Goal: Task Accomplishment & Management: Use online tool/utility

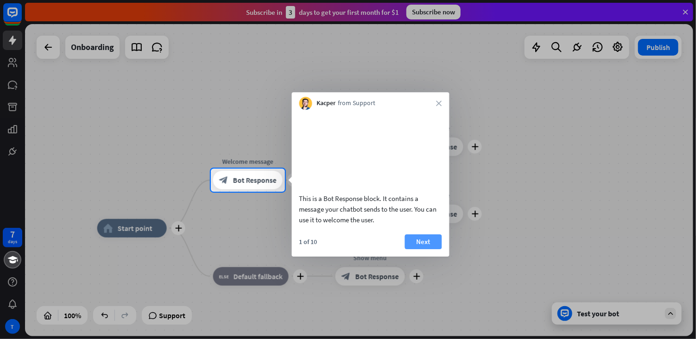
click at [428, 246] on button "Next" at bounding box center [423, 241] width 37 height 15
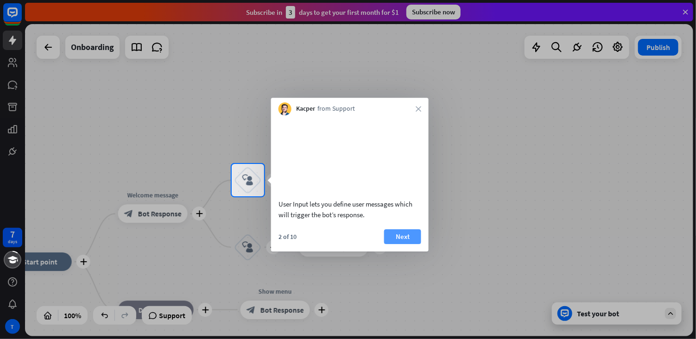
click at [404, 242] on button "Next" at bounding box center [402, 236] width 37 height 15
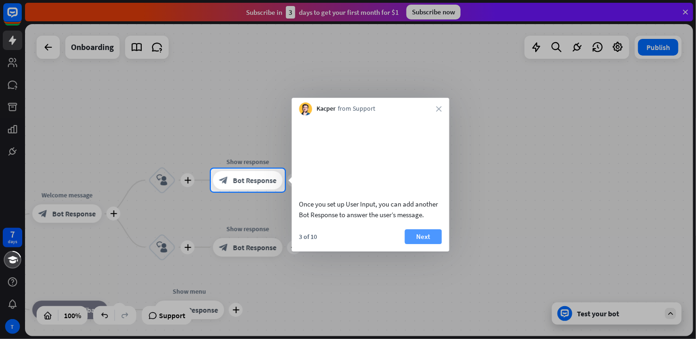
click at [421, 244] on button "Next" at bounding box center [423, 236] width 37 height 15
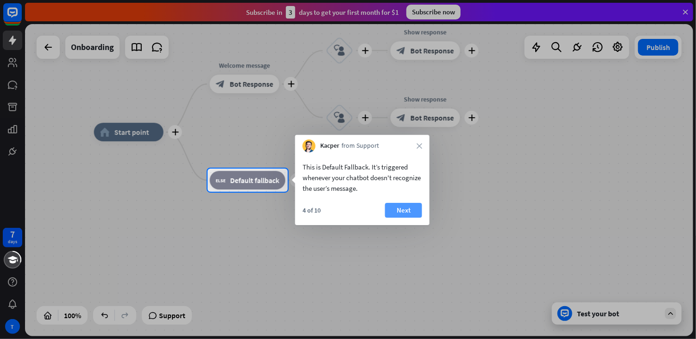
click at [395, 206] on button "Next" at bounding box center [403, 210] width 37 height 15
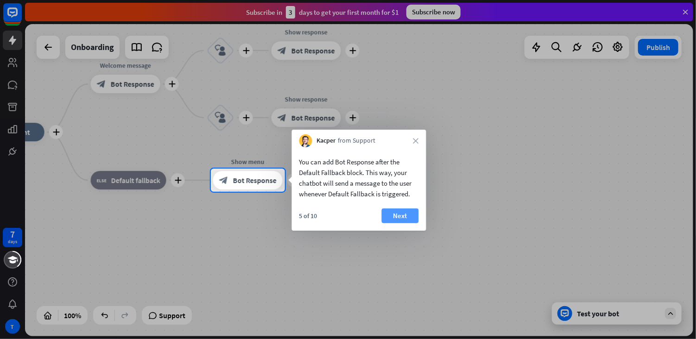
click at [398, 214] on button "Next" at bounding box center [400, 215] width 37 height 15
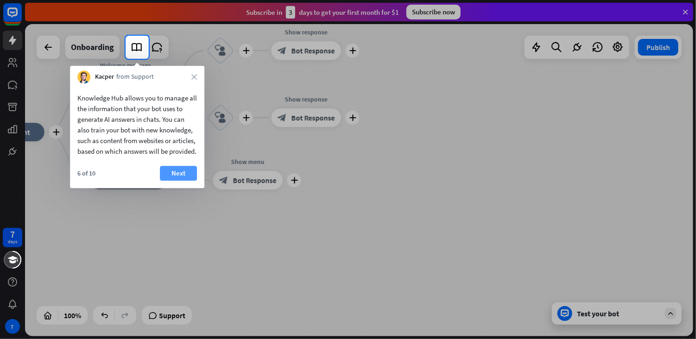
click at [161, 181] on button "Next" at bounding box center [178, 173] width 37 height 15
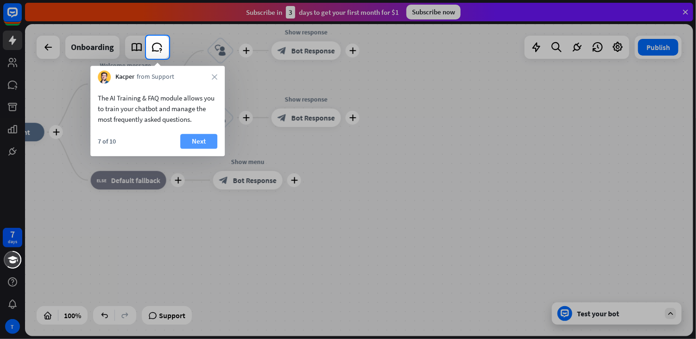
click at [200, 143] on button "Next" at bounding box center [198, 141] width 37 height 15
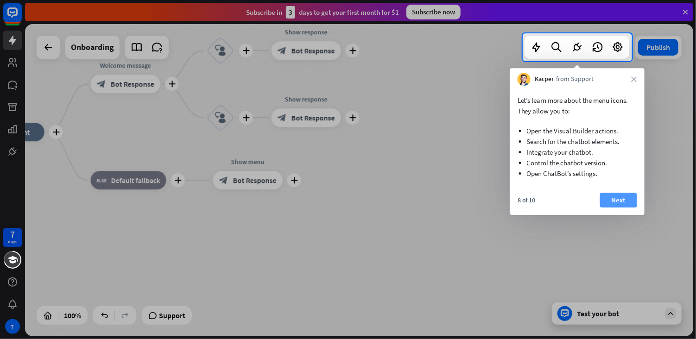
click at [616, 199] on button "Next" at bounding box center [618, 200] width 37 height 15
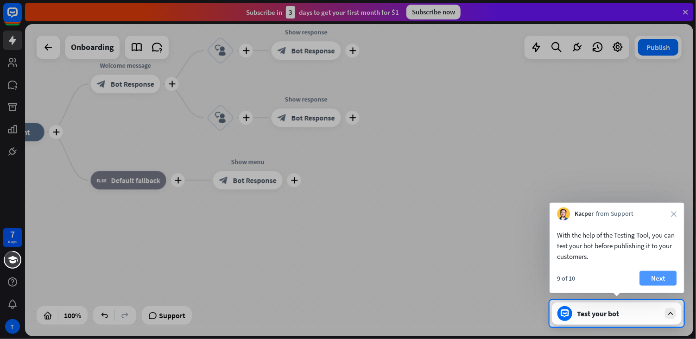
click at [662, 275] on button "Next" at bounding box center [657, 278] width 37 height 15
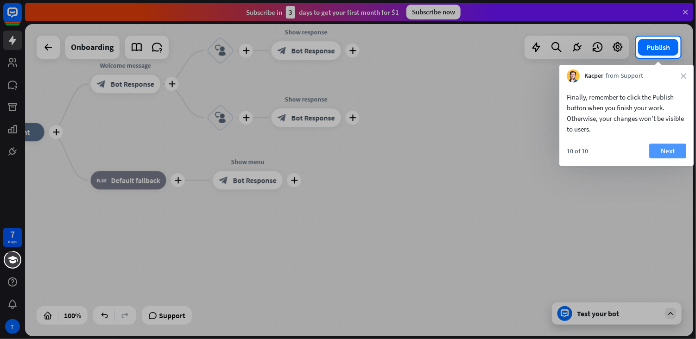
click at [665, 149] on button "Next" at bounding box center [667, 151] width 37 height 15
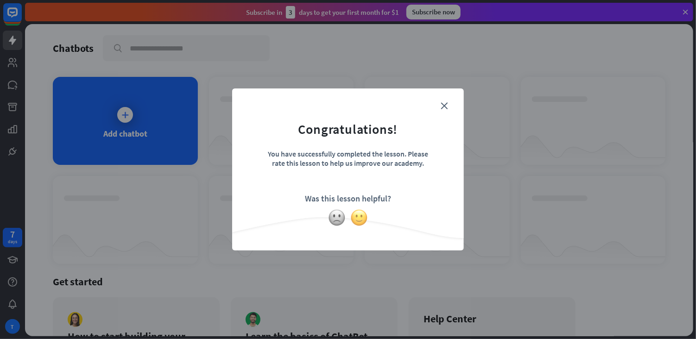
click at [359, 215] on img at bounding box center [359, 218] width 18 height 18
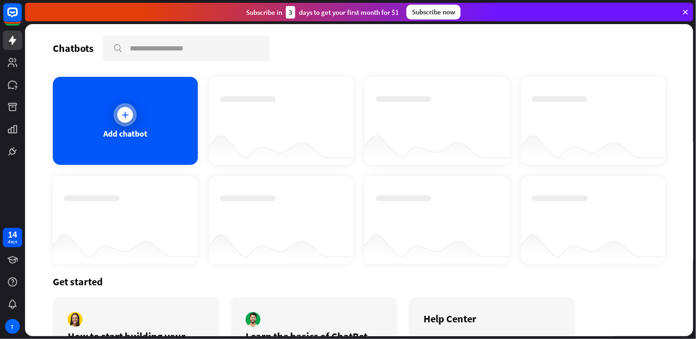
click at [126, 110] on icon at bounding box center [124, 114] width 9 height 9
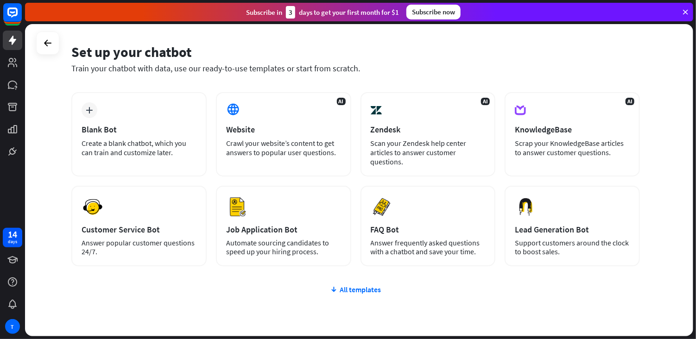
scroll to position [22, 0]
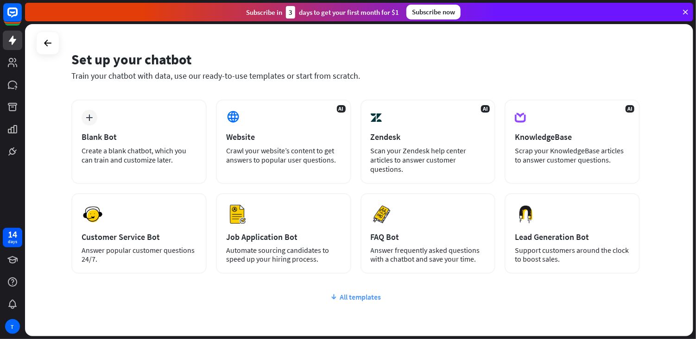
click at [361, 294] on div "All templates" at bounding box center [355, 296] width 568 height 9
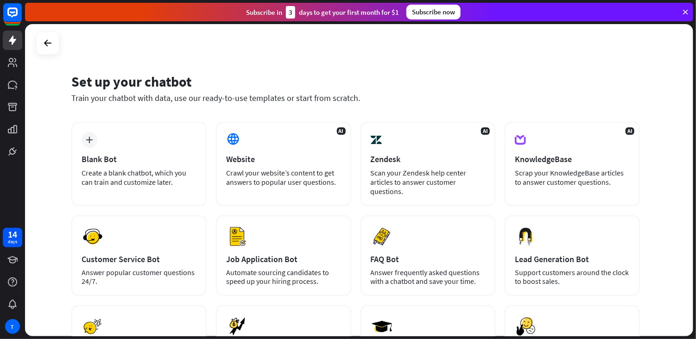
scroll to position [0, 0]
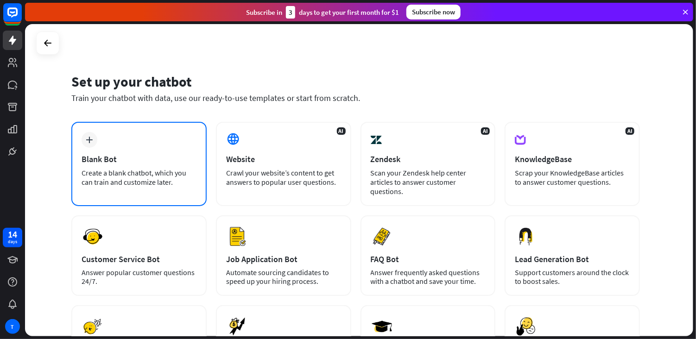
click at [163, 147] on div "plus Blank Bot Create a blank chatbot, which you can train and customize later." at bounding box center [138, 164] width 135 height 84
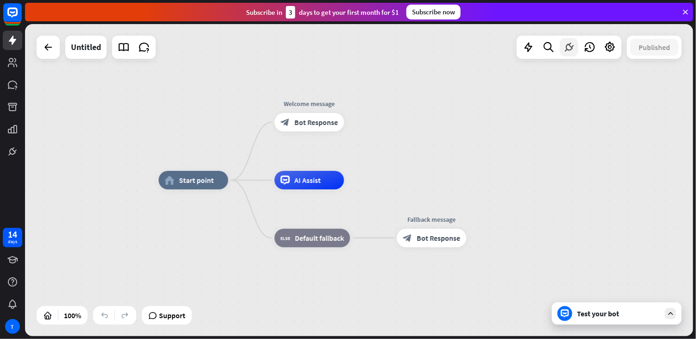
click at [573, 46] on icon at bounding box center [569, 47] width 12 height 12
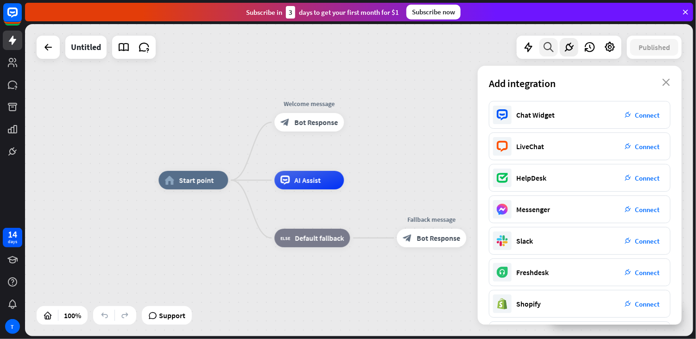
click at [543, 44] on icon at bounding box center [549, 47] width 13 height 12
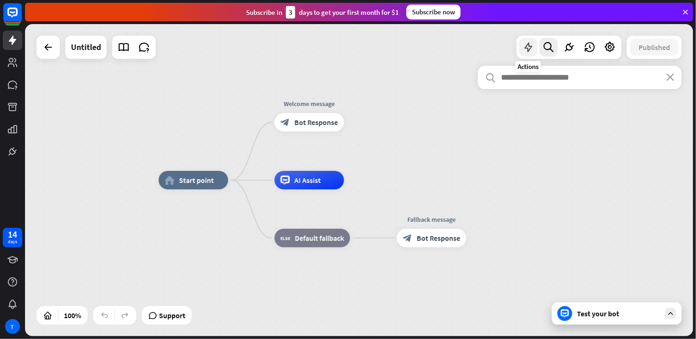
click at [535, 46] on div at bounding box center [528, 47] width 19 height 19
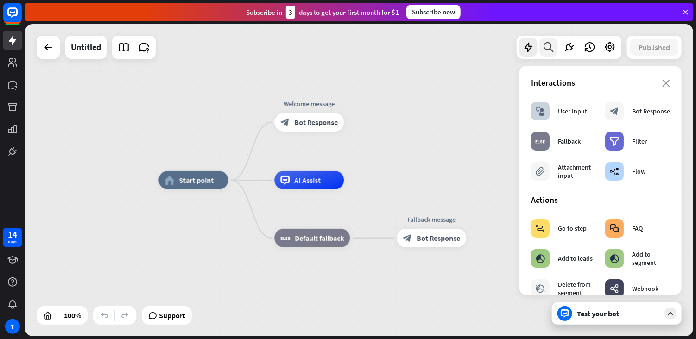
click at [556, 48] on div at bounding box center [548, 47] width 19 height 19
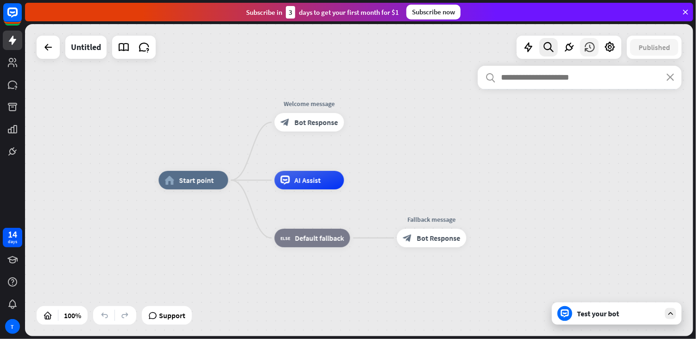
click at [596, 44] on div at bounding box center [589, 47] width 19 height 19
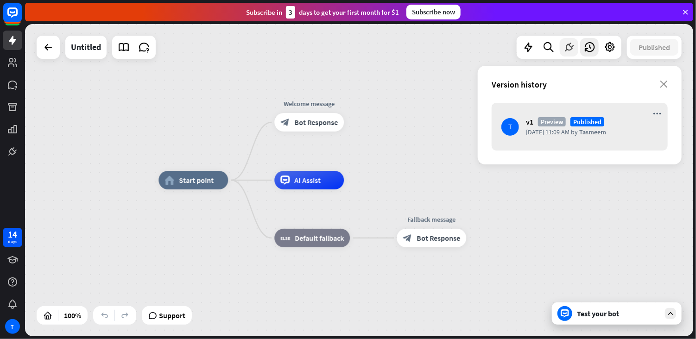
click at [567, 41] on icon at bounding box center [569, 47] width 12 height 12
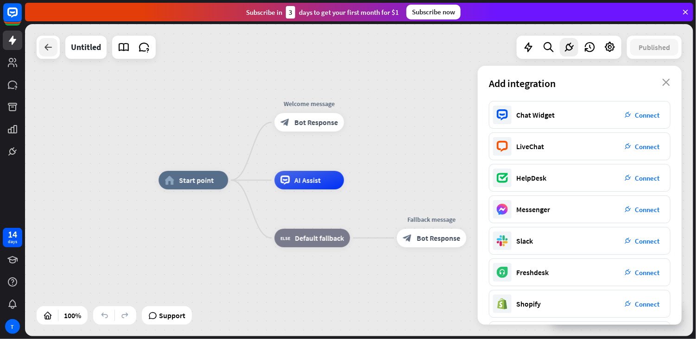
click at [47, 44] on icon at bounding box center [48, 47] width 11 height 11
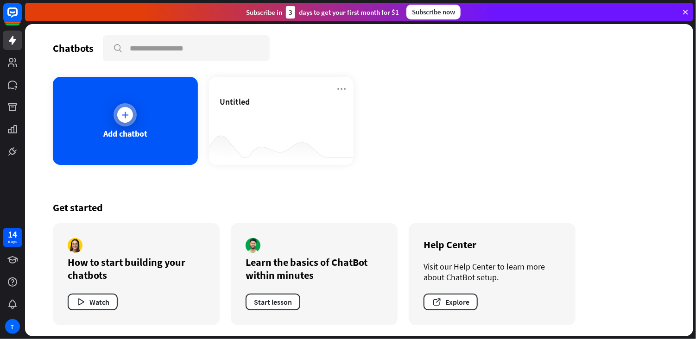
click at [126, 102] on div "Add chatbot" at bounding box center [125, 121] width 145 height 88
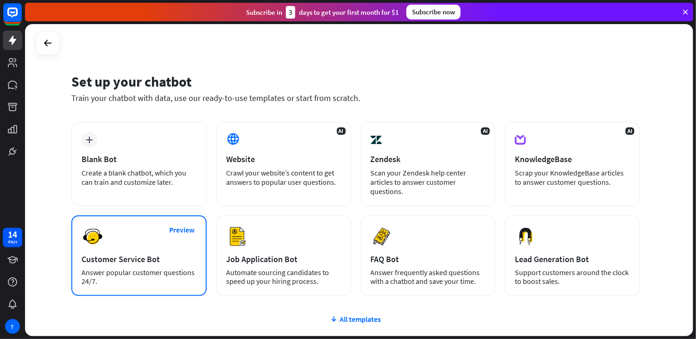
click at [150, 257] on div "Customer Service Bot" at bounding box center [139, 259] width 115 height 11
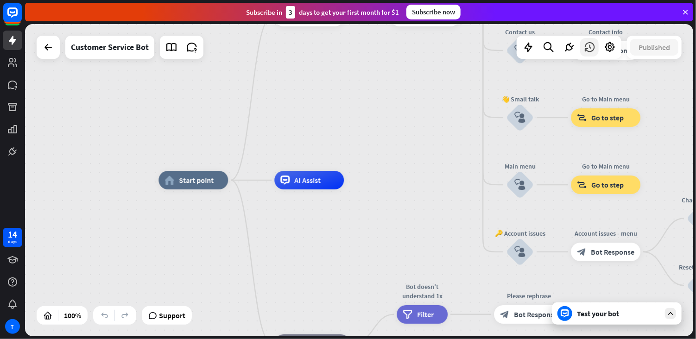
click at [590, 48] on icon at bounding box center [589, 47] width 12 height 12
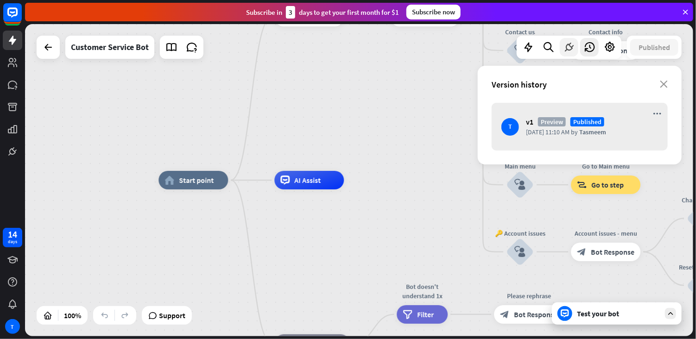
click at [571, 47] on icon at bounding box center [569, 47] width 12 height 12
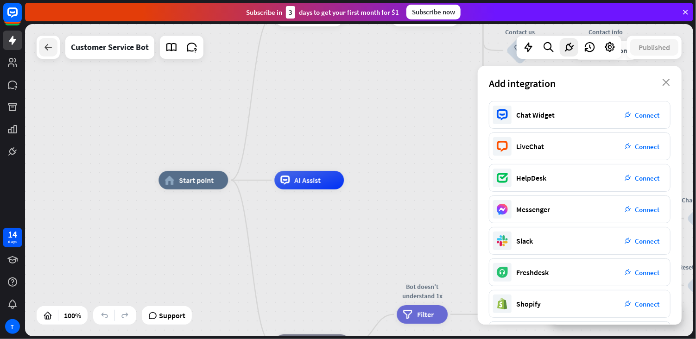
click at [55, 52] on div at bounding box center [48, 47] width 19 height 19
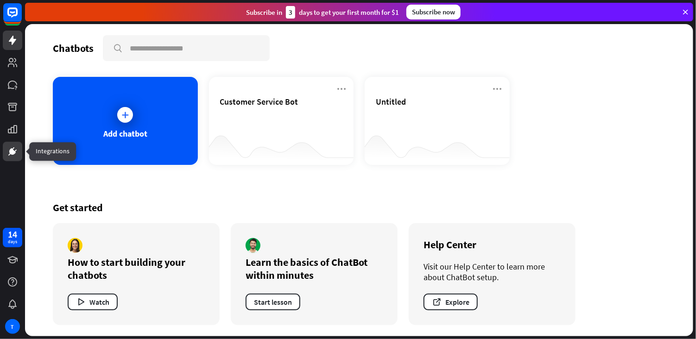
click at [11, 146] on icon at bounding box center [12, 151] width 11 height 11
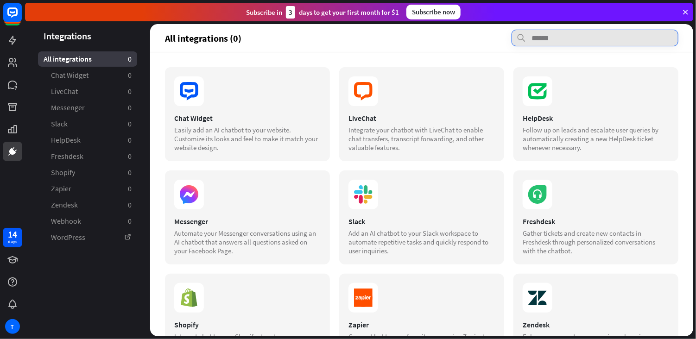
click at [588, 37] on input "text" at bounding box center [594, 38] width 167 height 17
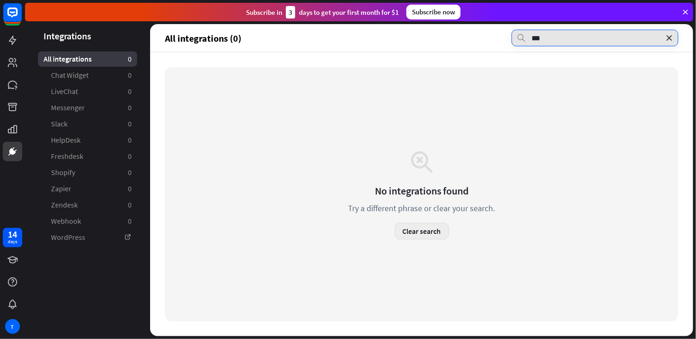
type input "***"
click at [439, 224] on button "Clear search" at bounding box center [422, 231] width 54 height 17
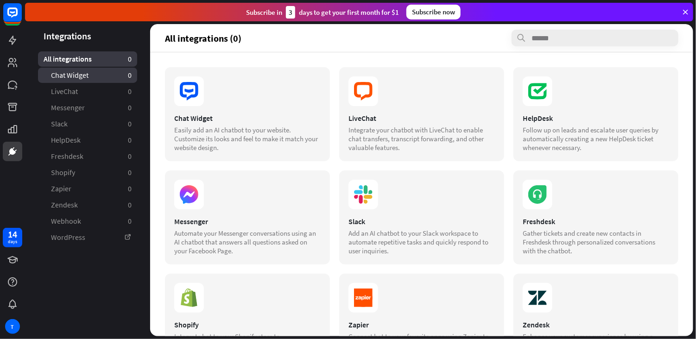
click at [105, 77] on link "Chat Widget 0" at bounding box center [87, 75] width 99 height 15
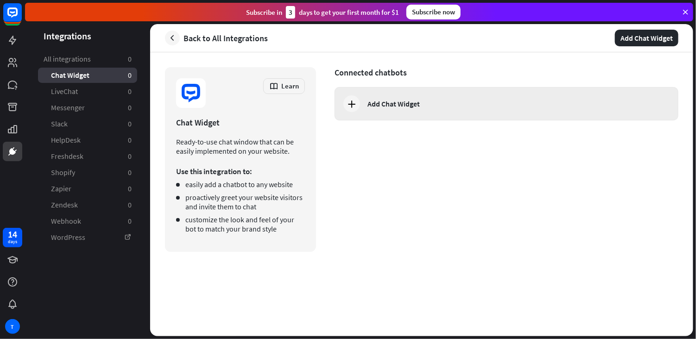
click at [376, 113] on div "Add Chat Widget" at bounding box center [506, 103] width 344 height 33
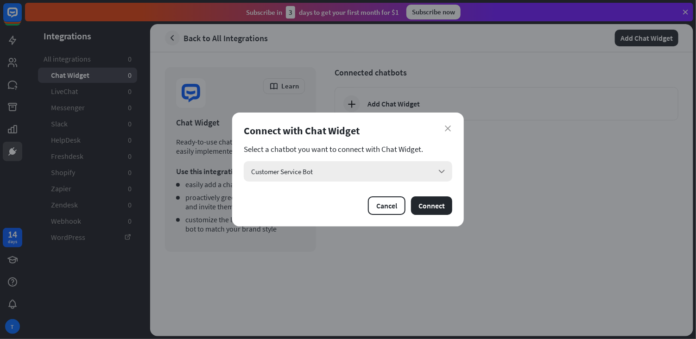
click at [435, 170] on div "Customer Service Bot arrow_down" at bounding box center [348, 171] width 208 height 20
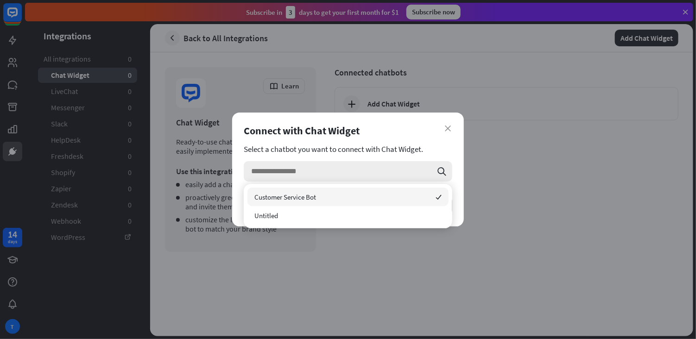
click at [435, 170] on div "search" at bounding box center [348, 171] width 208 height 20
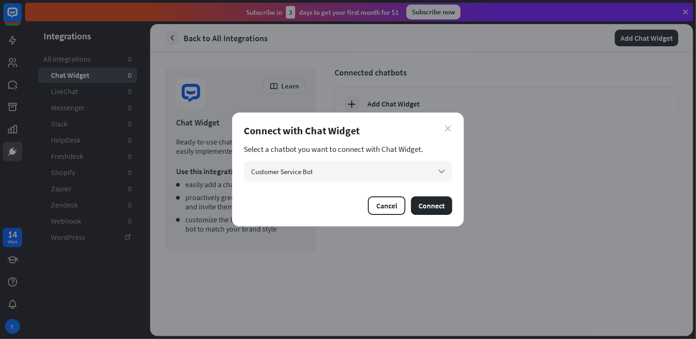
click at [448, 128] on icon "close" at bounding box center [448, 129] width 6 height 6
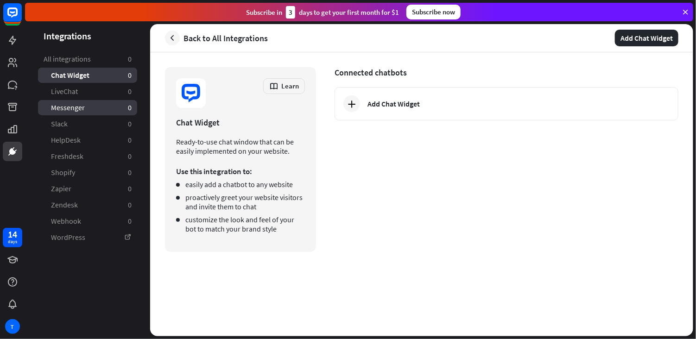
click at [76, 107] on span "Messenger" at bounding box center [68, 108] width 34 height 10
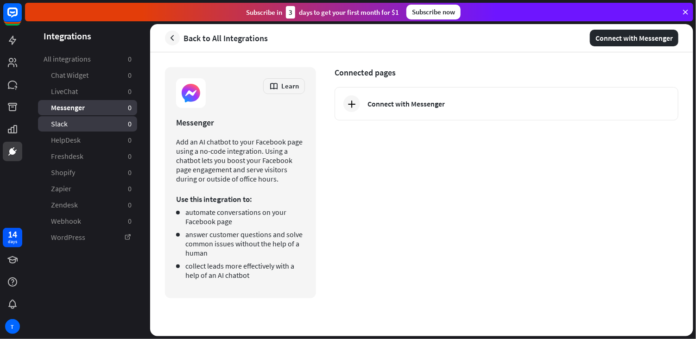
click at [101, 126] on link "Slack 0" at bounding box center [87, 123] width 99 height 15
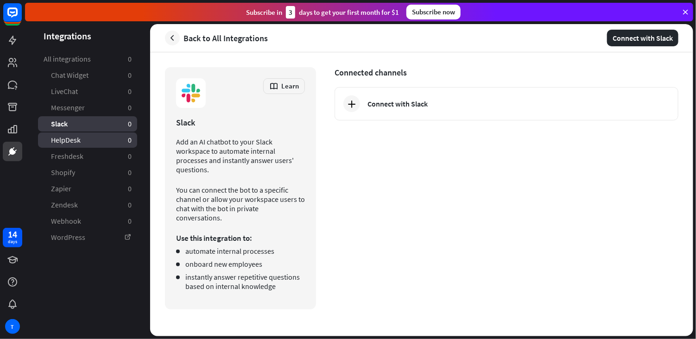
click at [92, 138] on link "HelpDesk 0" at bounding box center [87, 139] width 99 height 15
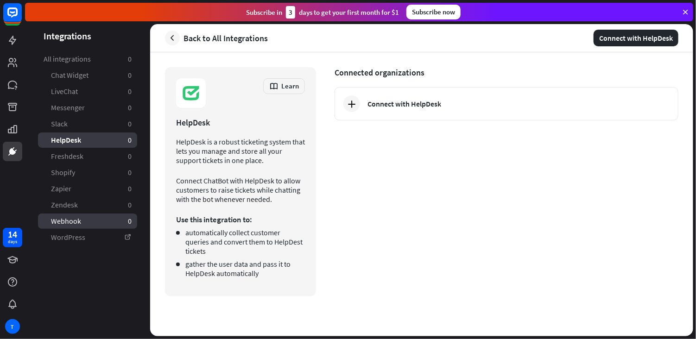
click at [96, 214] on link "Webhook 0" at bounding box center [87, 221] width 99 height 15
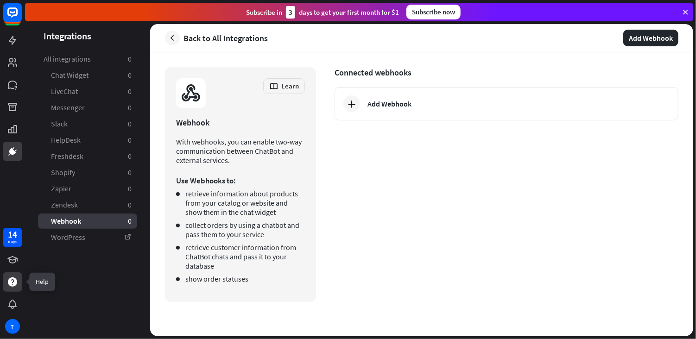
click at [15, 278] on icon at bounding box center [12, 282] width 11 height 11
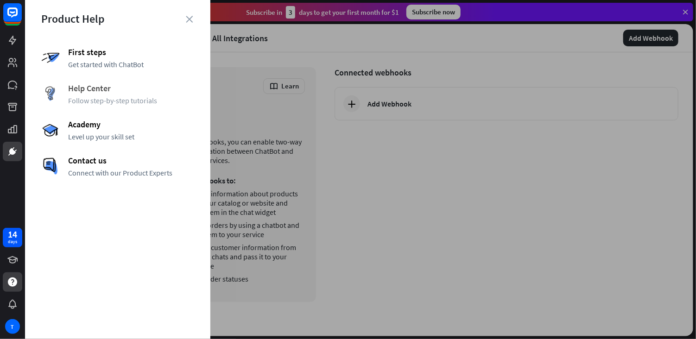
click at [88, 90] on span "Help Center" at bounding box center [131, 88] width 126 height 11
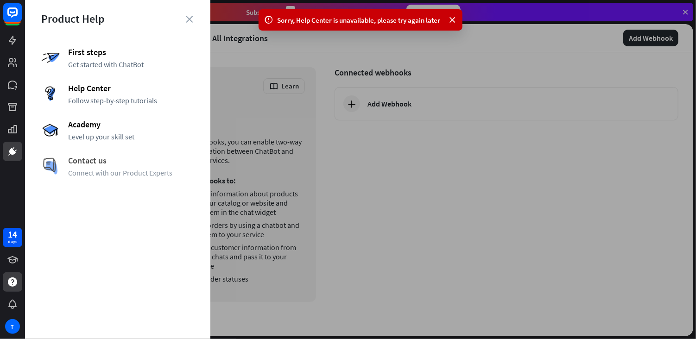
click at [112, 173] on span "Connect with our Product Experts" at bounding box center [131, 172] width 126 height 9
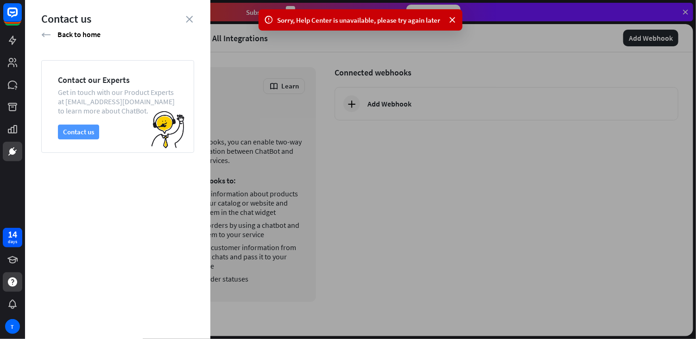
click at [88, 133] on button "Contact us" at bounding box center [78, 132] width 41 height 15
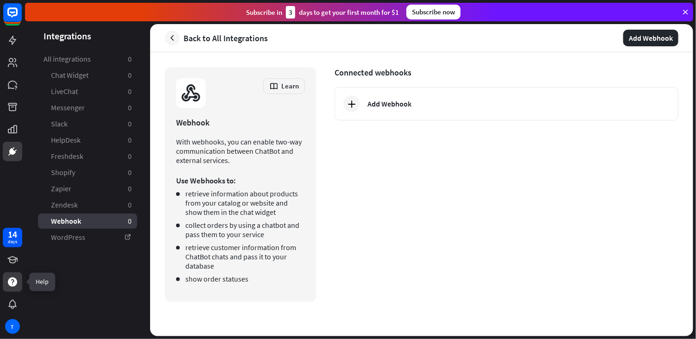
click at [16, 287] on icon at bounding box center [12, 282] width 11 height 11
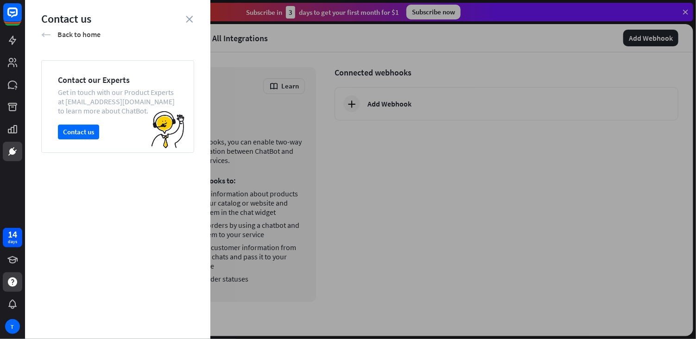
click at [46, 29] on div "arrow_left Back to home" at bounding box center [117, 34] width 153 height 10
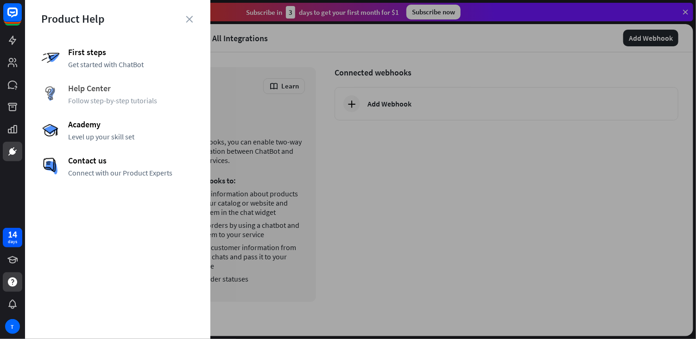
click at [96, 97] on span "Follow step-by-step tutorials" at bounding box center [131, 100] width 126 height 9
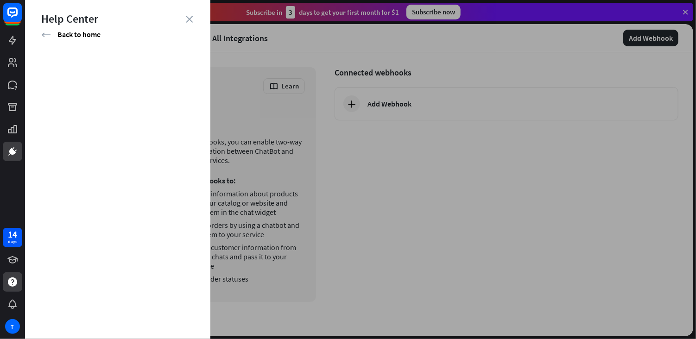
click at [524, 238] on div at bounding box center [360, 169] width 671 height 339
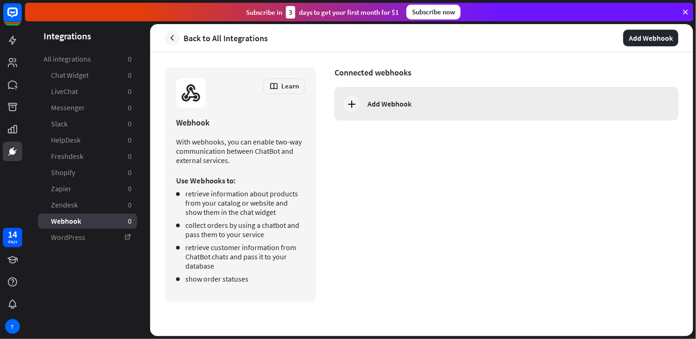
click at [354, 96] on div at bounding box center [351, 103] width 17 height 17
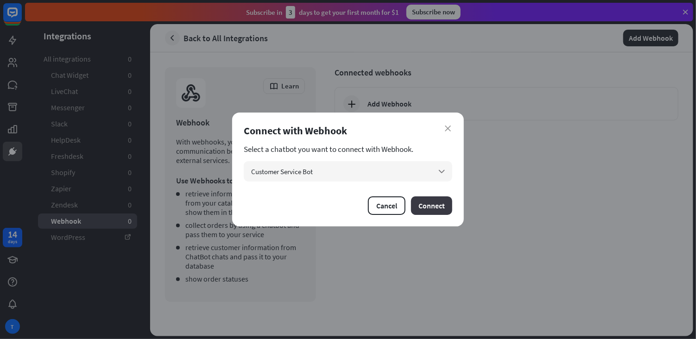
click at [448, 206] on button "Connect" at bounding box center [431, 205] width 41 height 19
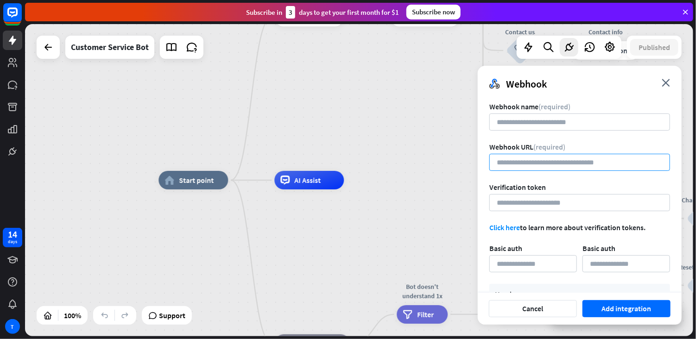
click at [550, 159] on input "url" at bounding box center [579, 162] width 181 height 17
click at [505, 224] on link "Click here" at bounding box center [504, 227] width 31 height 9
